Goal: Check status: Check status

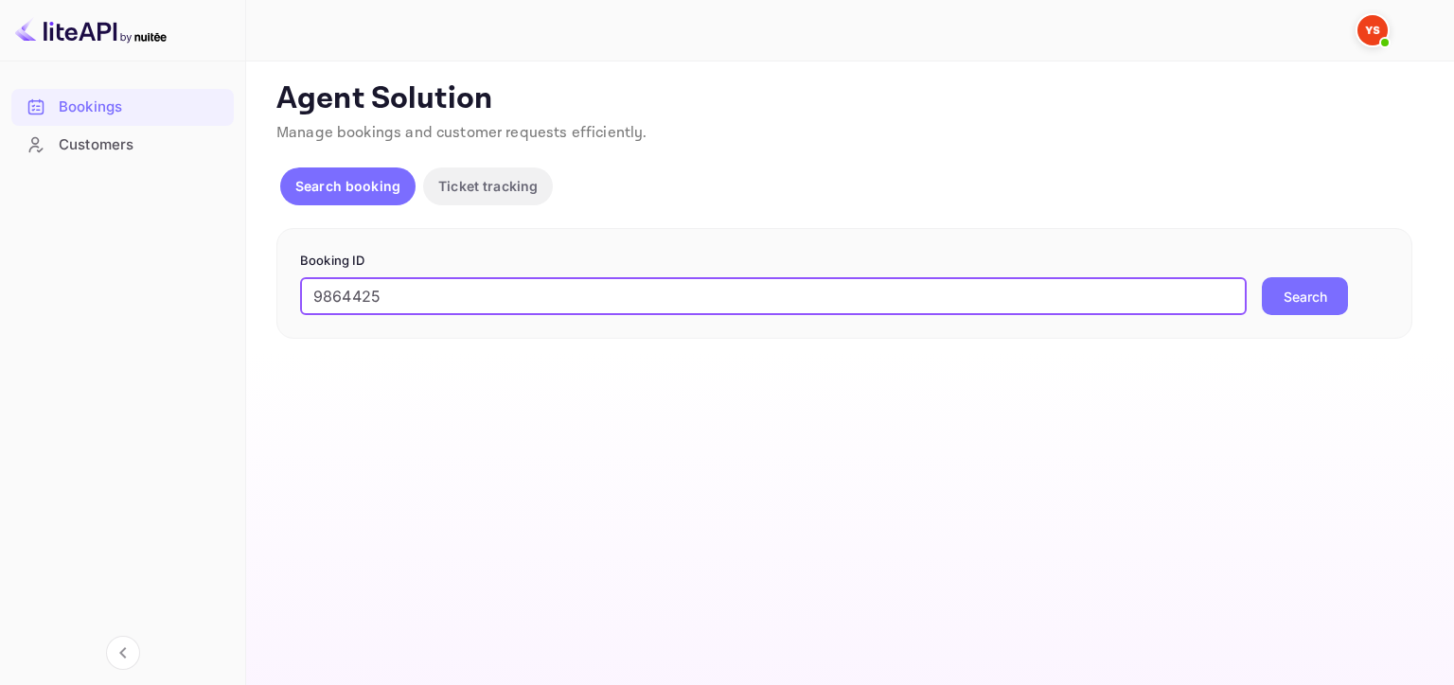
type input "9864425"
click at [1288, 286] on button "Search" at bounding box center [1305, 296] width 86 height 38
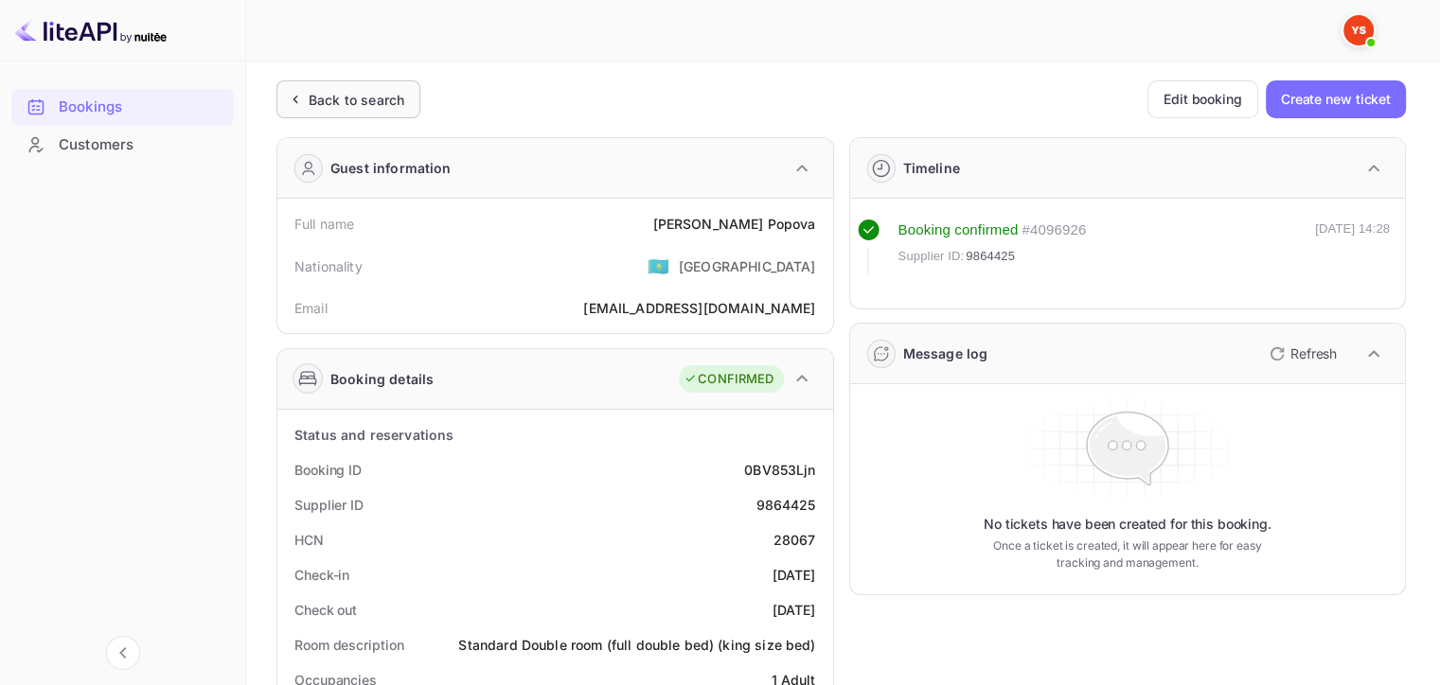
click at [345, 92] on div "Back to search" at bounding box center [357, 100] width 96 height 20
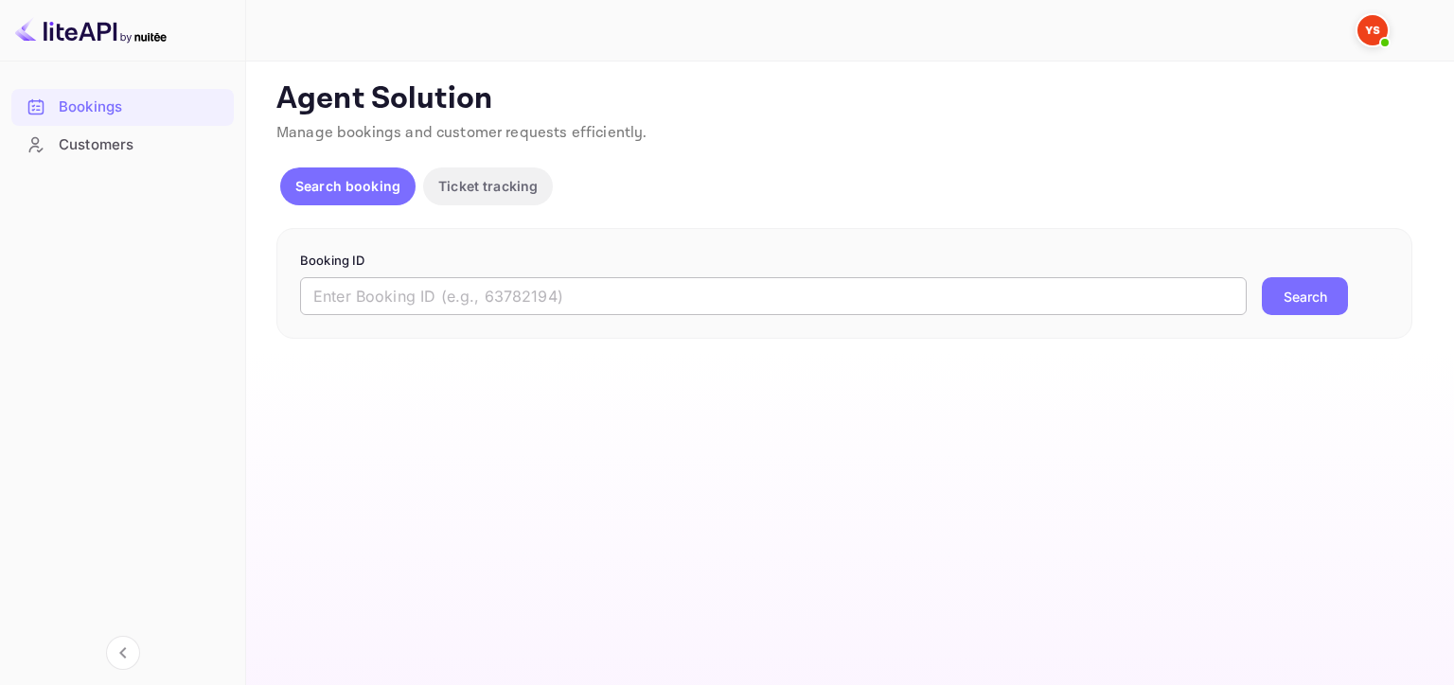
drag, startPoint x: 723, startPoint y: 292, endPoint x: 738, endPoint y: 292, distance: 15.1
click at [723, 292] on input "text" at bounding box center [773, 296] width 947 height 38
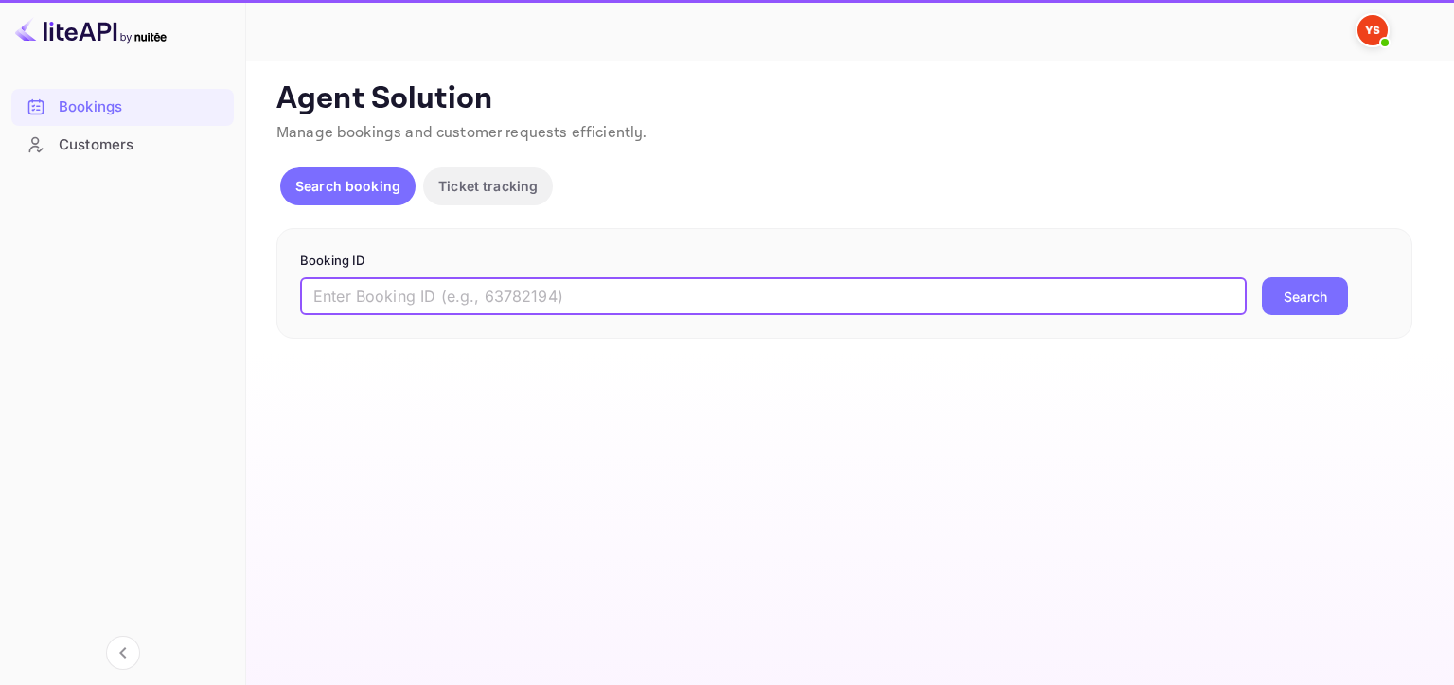
paste input "9747773"
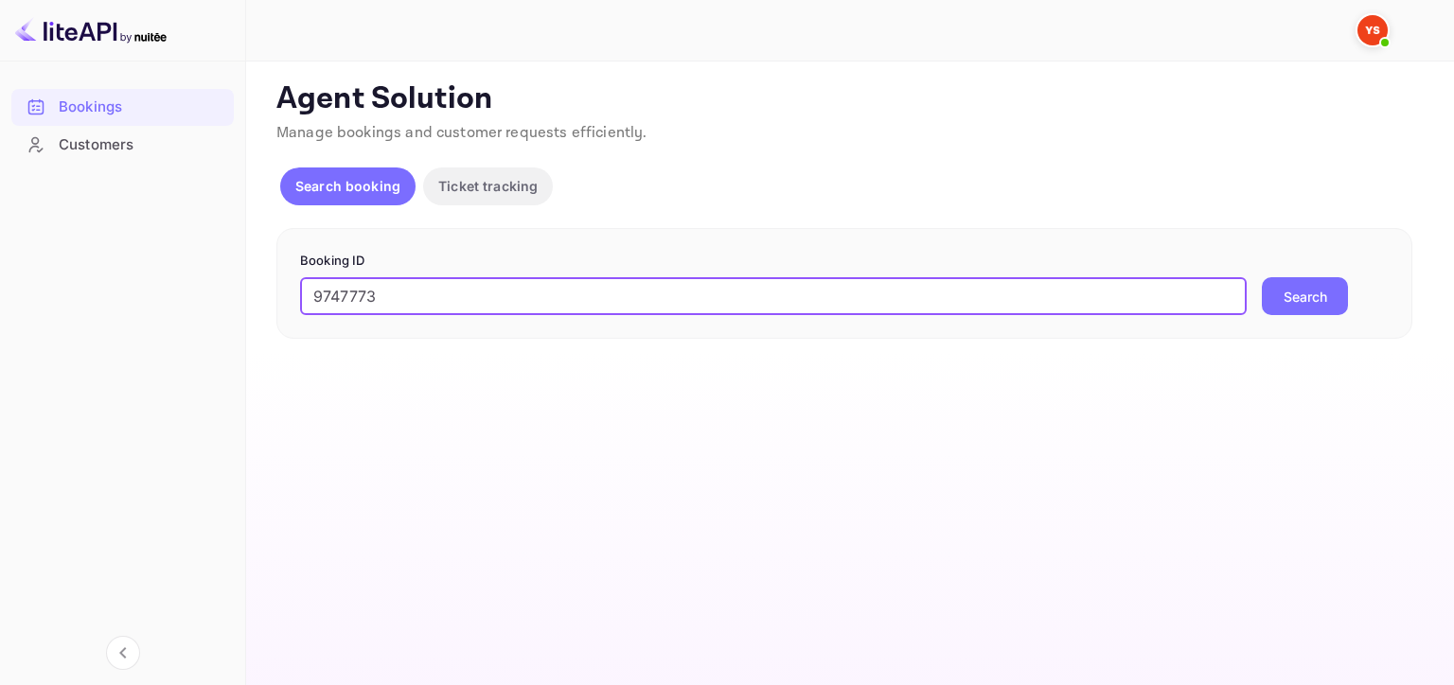
type input "9747773"
click at [1343, 299] on button "Search" at bounding box center [1305, 296] width 86 height 38
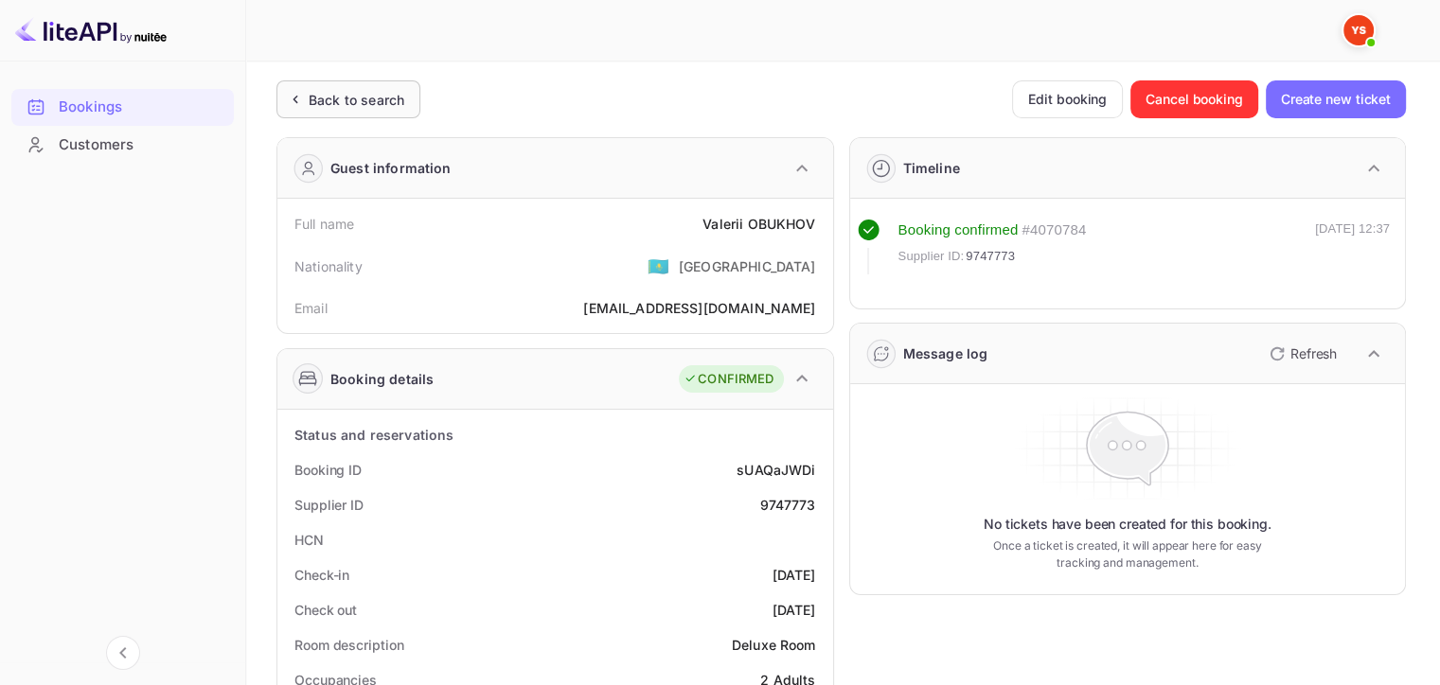
click at [282, 103] on div "Back to search" at bounding box center [348, 99] width 144 height 38
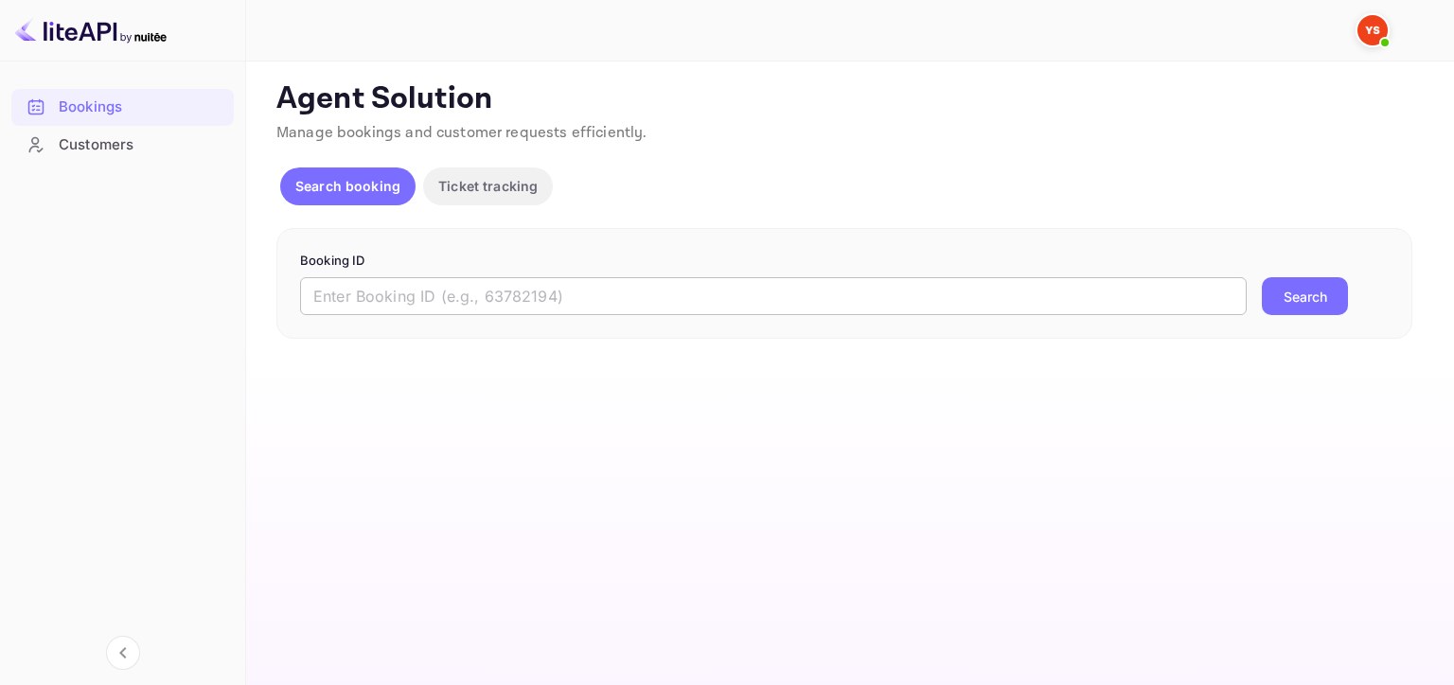
drag, startPoint x: 435, startPoint y: 316, endPoint x: 448, endPoint y: 287, distance: 31.8
click at [435, 315] on div "Booking ID ​ Search" at bounding box center [844, 284] width 1136 height 112
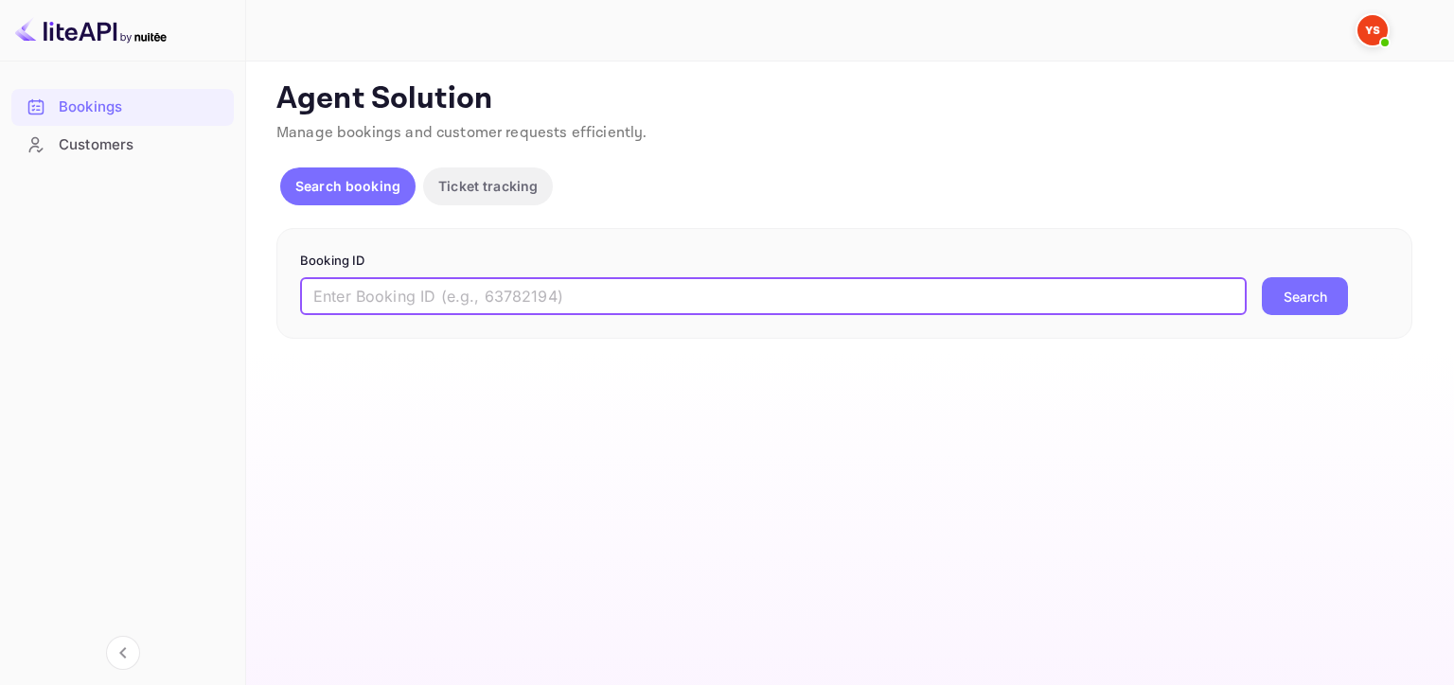
click at [448, 286] on input "text" at bounding box center [773, 296] width 947 height 38
paste input "9747773"
type input "9747773"
click at [1262, 277] on button "Search" at bounding box center [1305, 296] width 86 height 38
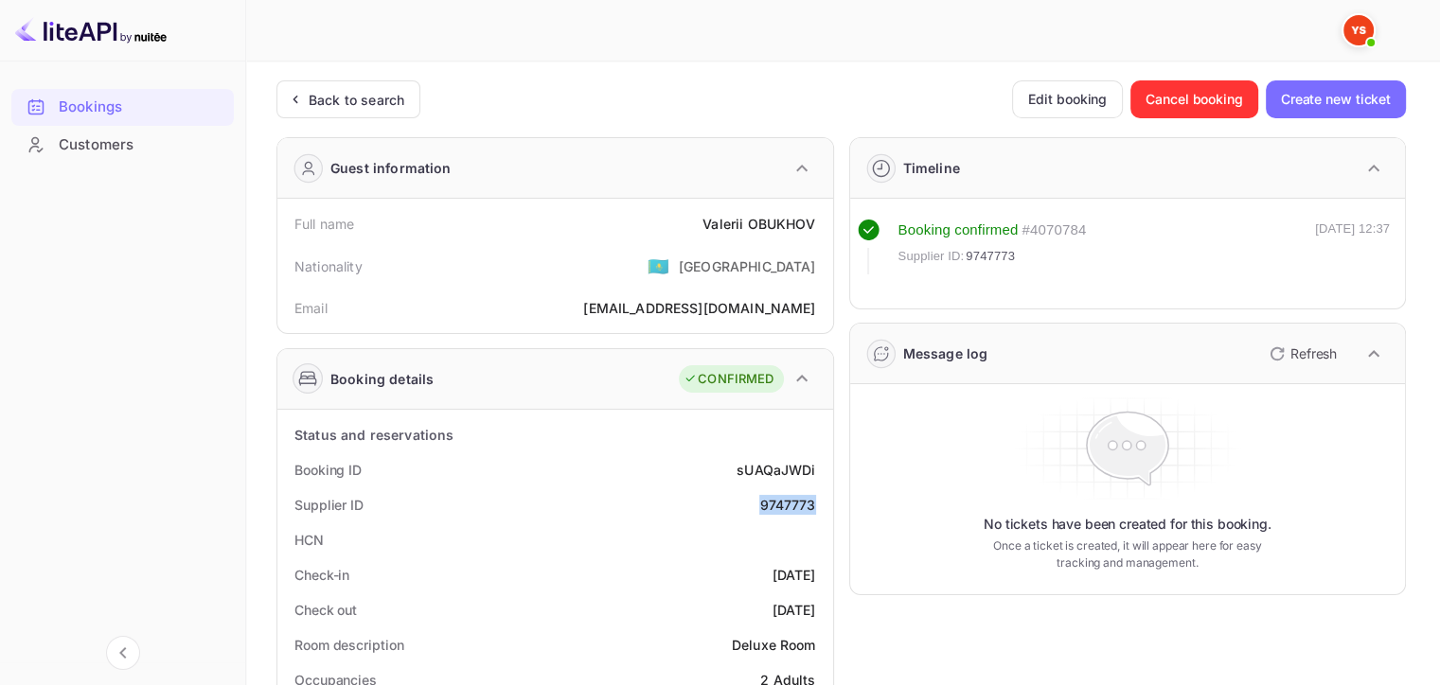
drag, startPoint x: 761, startPoint y: 505, endPoint x: 822, endPoint y: 504, distance: 60.6
click at [822, 504] on div "Supplier ID 9747773" at bounding box center [555, 505] width 541 height 35
copy div "9747773"
drag, startPoint x: 701, startPoint y: 223, endPoint x: 813, endPoint y: 220, distance: 112.7
click at [813, 220] on div "Full name [PERSON_NAME]" at bounding box center [555, 223] width 541 height 35
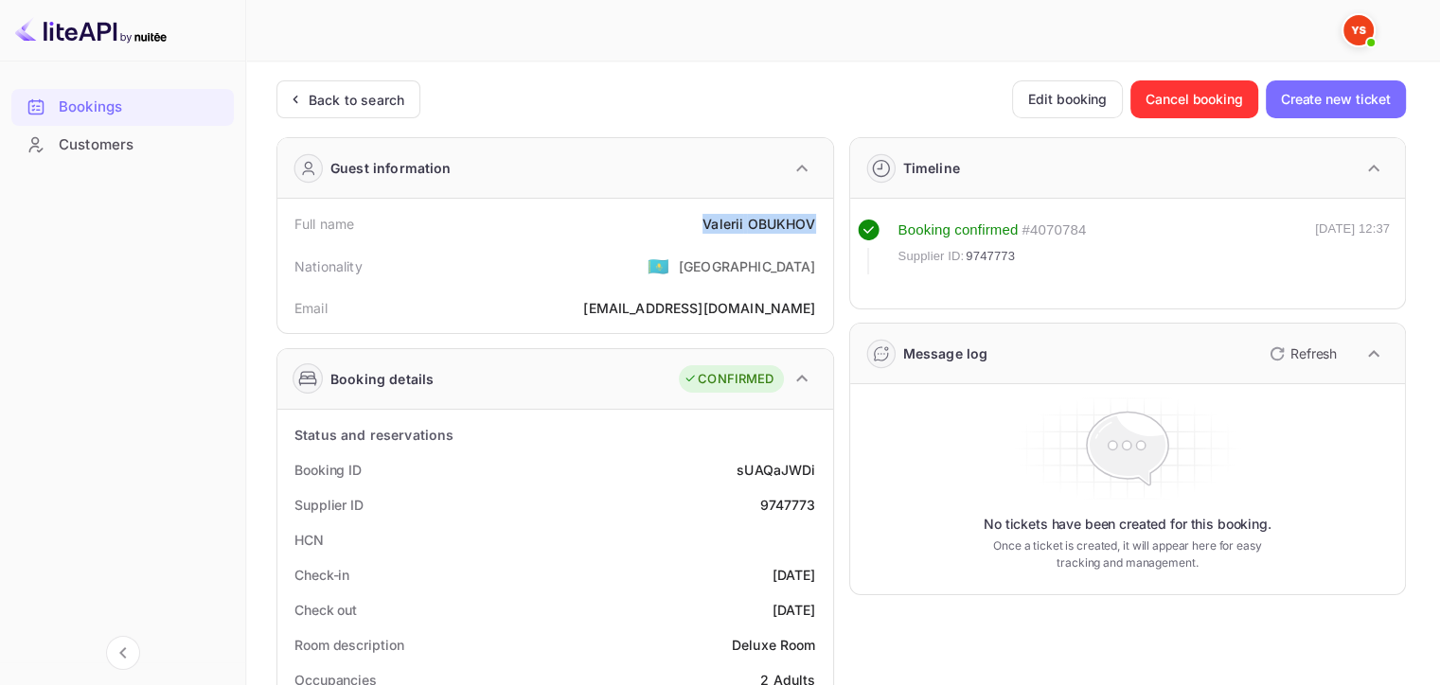
copy div "[PERSON_NAME]"
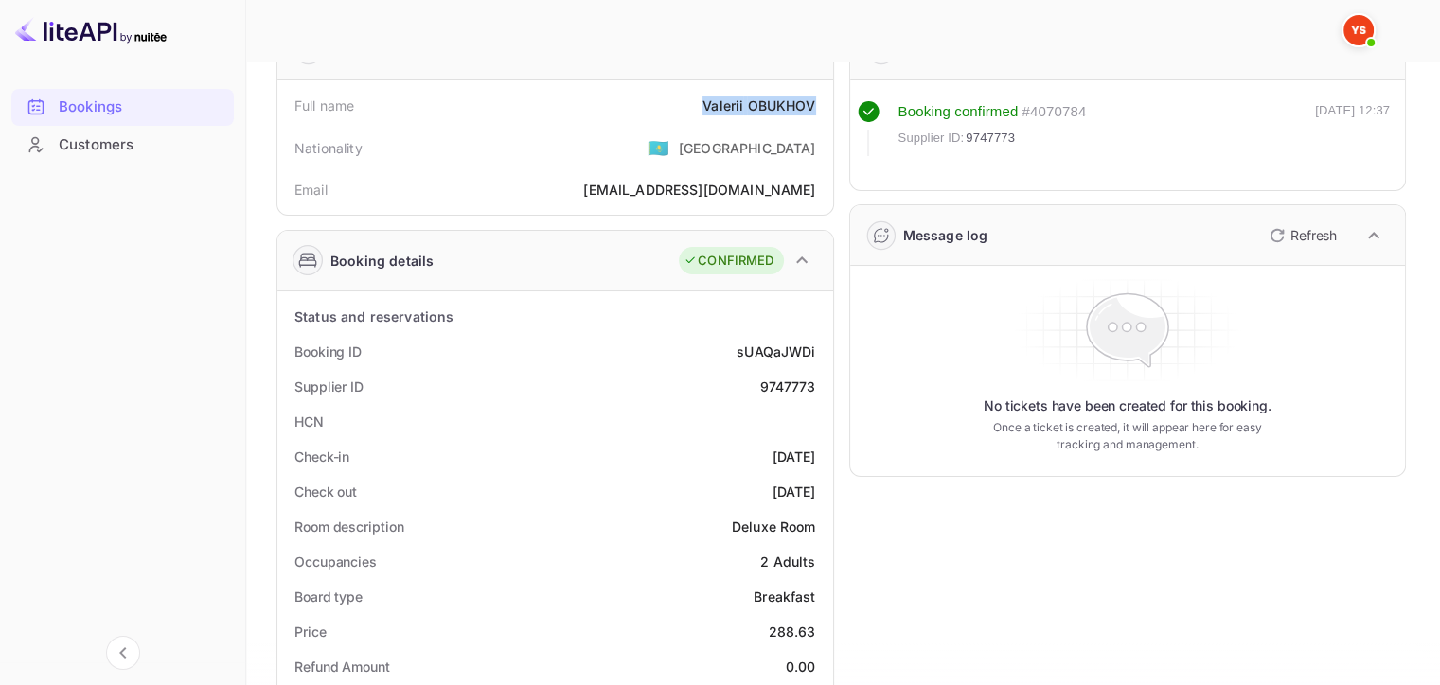
scroll to position [189, 0]
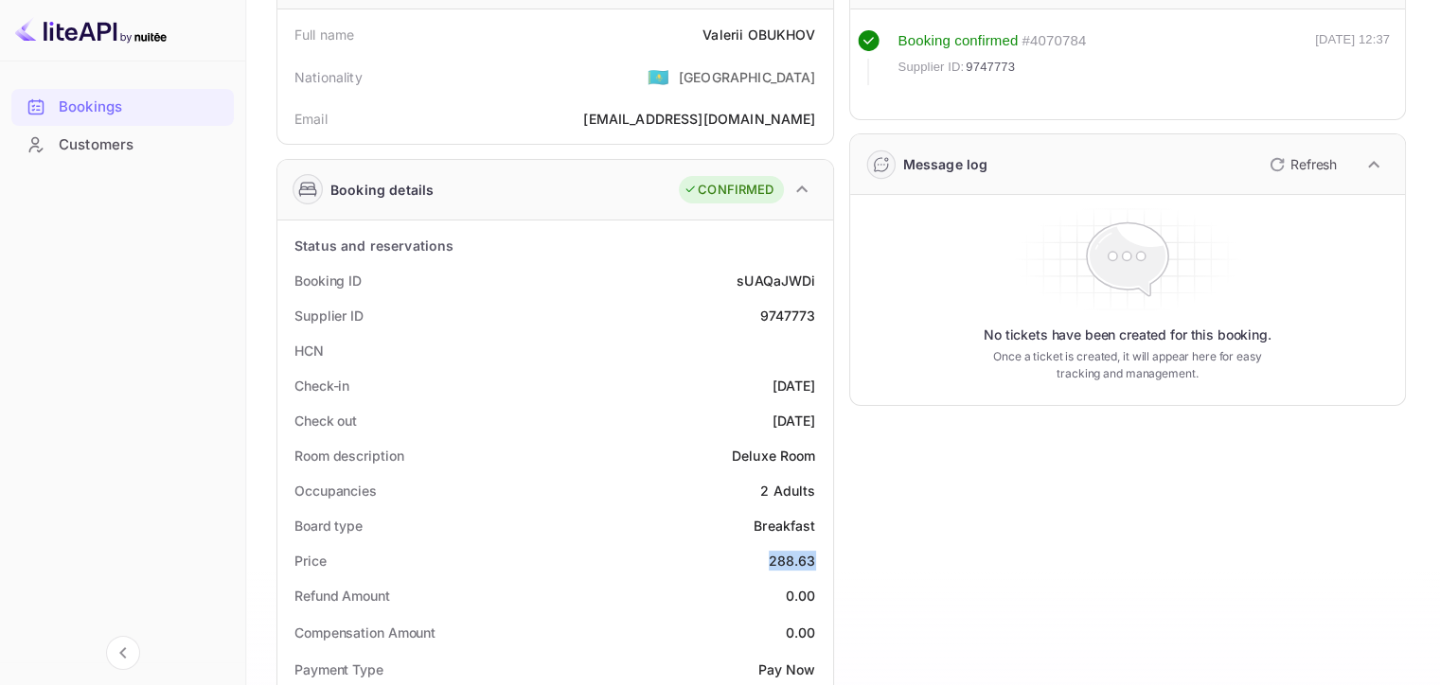
drag, startPoint x: 765, startPoint y: 573, endPoint x: 819, endPoint y: 550, distance: 58.5
click at [819, 550] on div "Price 288.63" at bounding box center [555, 560] width 541 height 35
copy div "288.63"
